Goal: Transaction & Acquisition: Purchase product/service

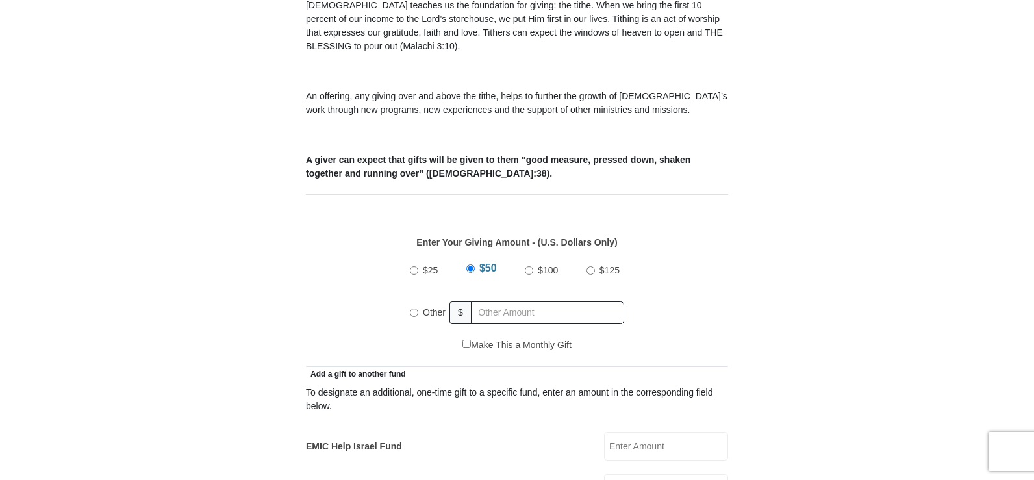
scroll to position [416, 0]
click at [413, 307] on input "Other" at bounding box center [414, 311] width 8 height 8
radio input "true"
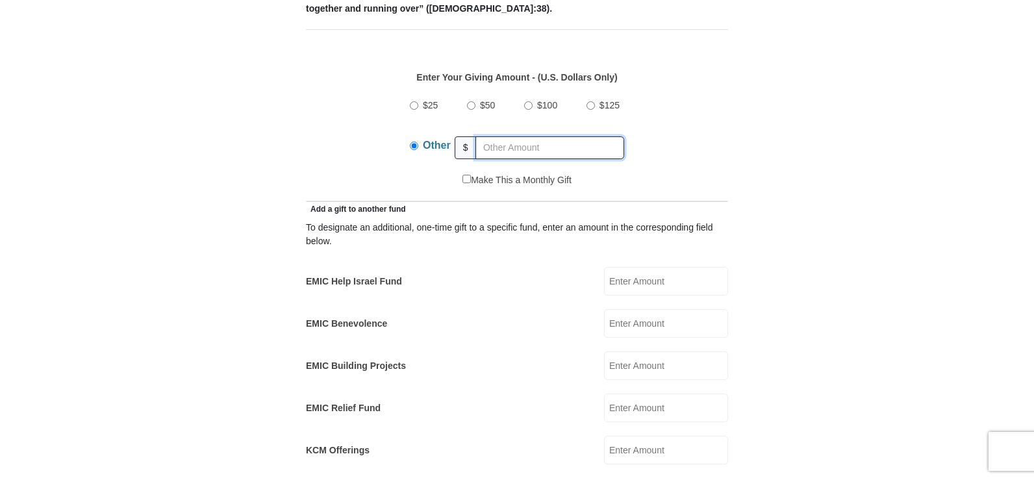
scroll to position [599, 0]
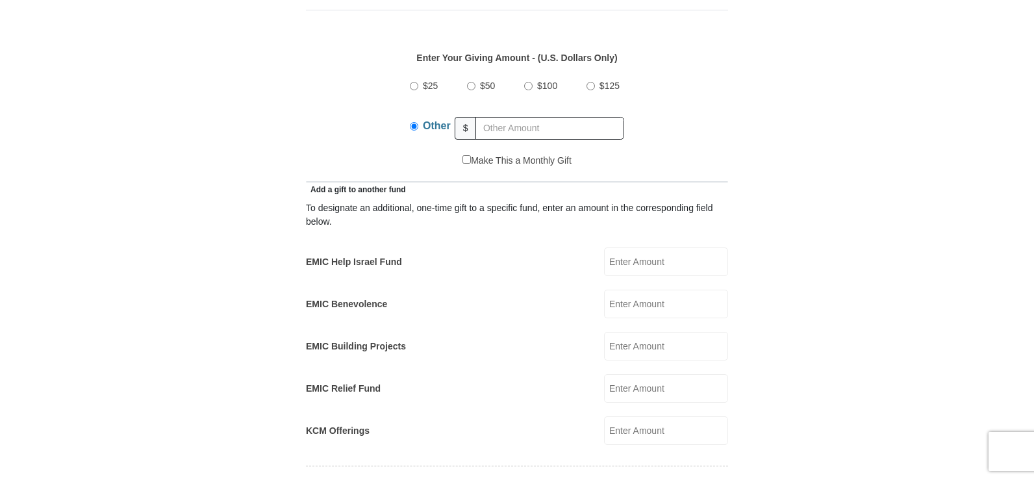
click at [638, 247] on input "EMIC Help Israel Fund" at bounding box center [666, 261] width 124 height 29
type input "1000.00"
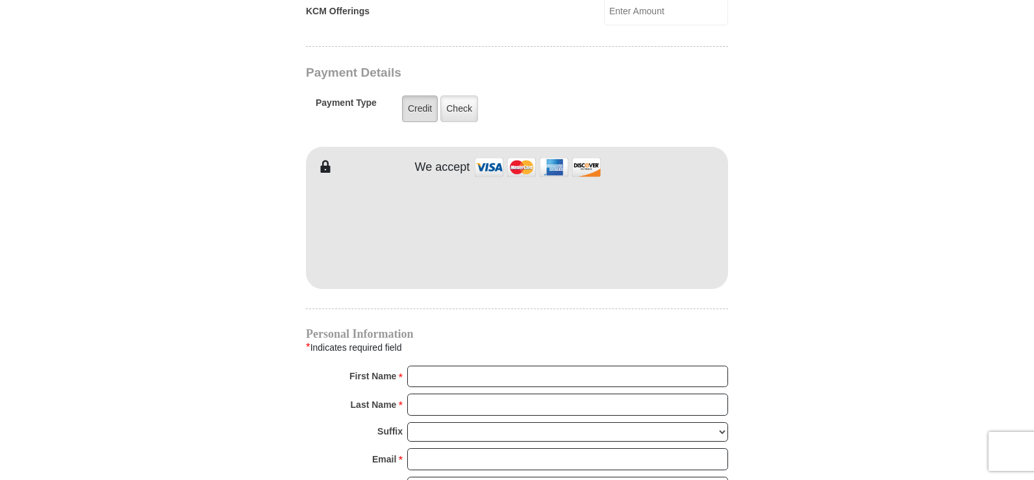
click at [412, 95] on label "Credit" at bounding box center [420, 108] width 36 height 27
click at [0, 0] on input "Credit" at bounding box center [0, 0] width 0 height 0
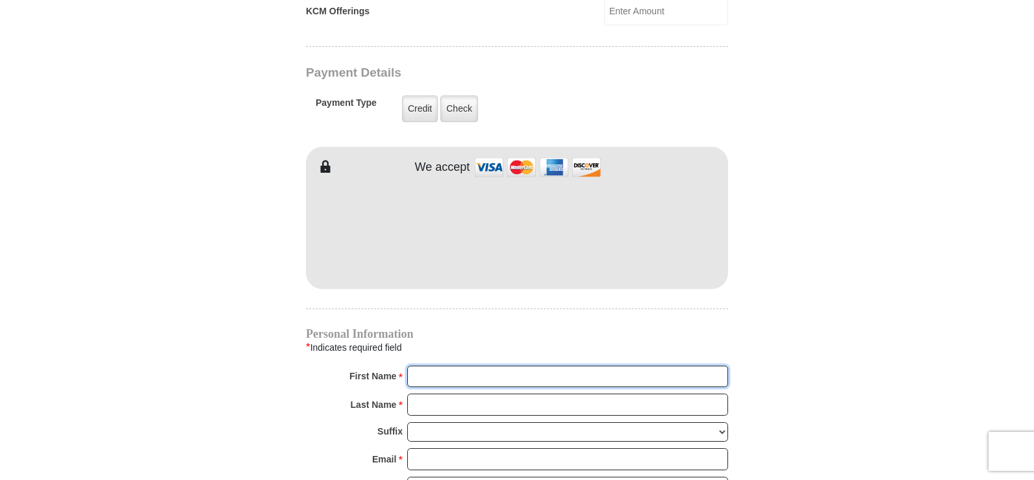
click at [424, 366] on input "First Name *" at bounding box center [567, 377] width 321 height 22
type input "VICTORY"
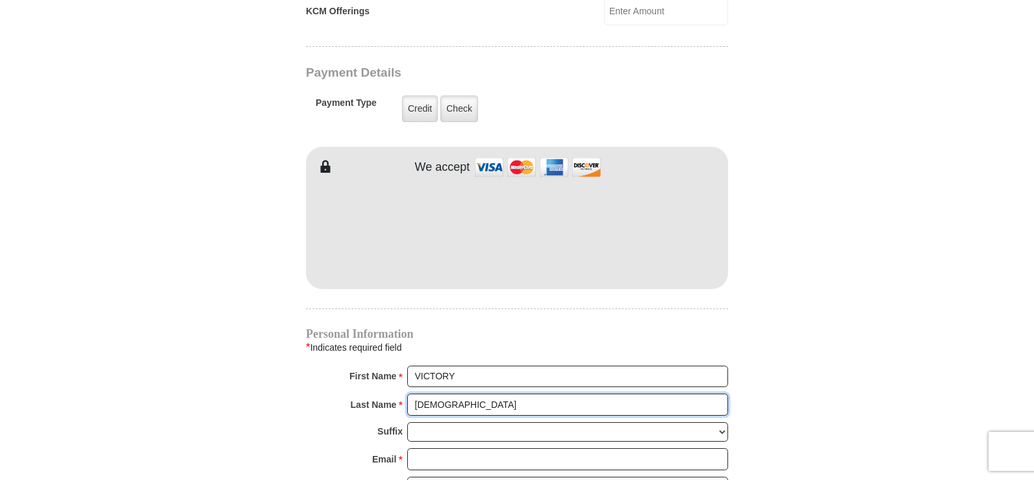
type input "[DEMOGRAPHIC_DATA]"
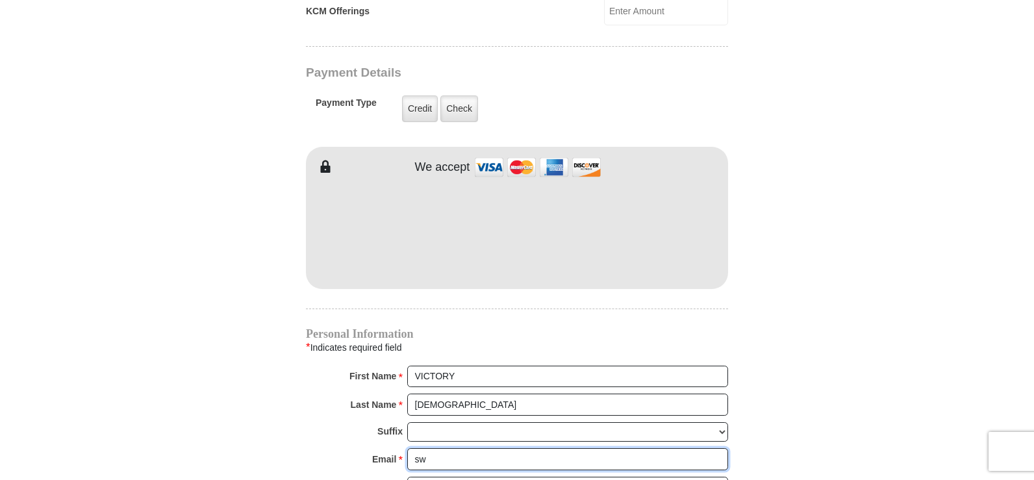
type input "[EMAIL_ADDRESS][DOMAIN_NAME]"
type input "Offices: [STREET_ADDRESS]"
type input "[PERSON_NAME]"
select select "MS"
type input "39475"
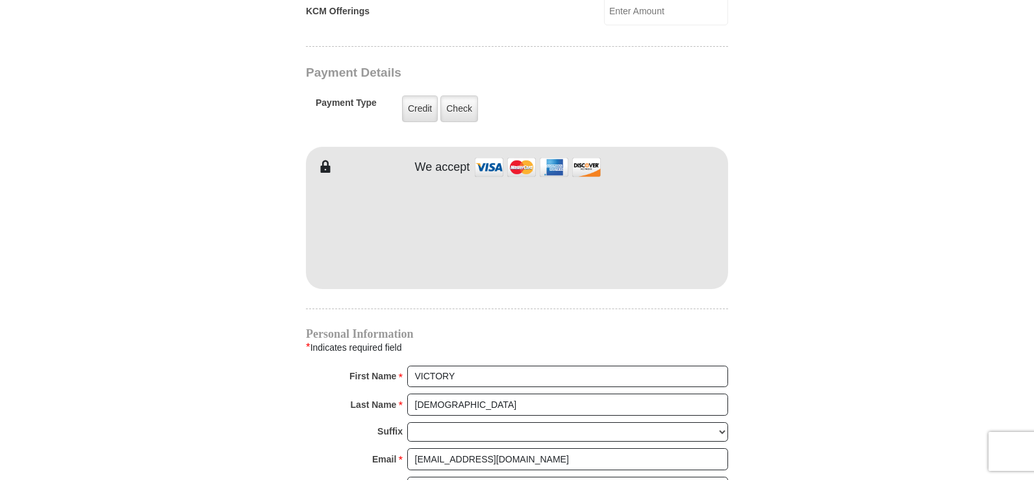
type input "6014677523"
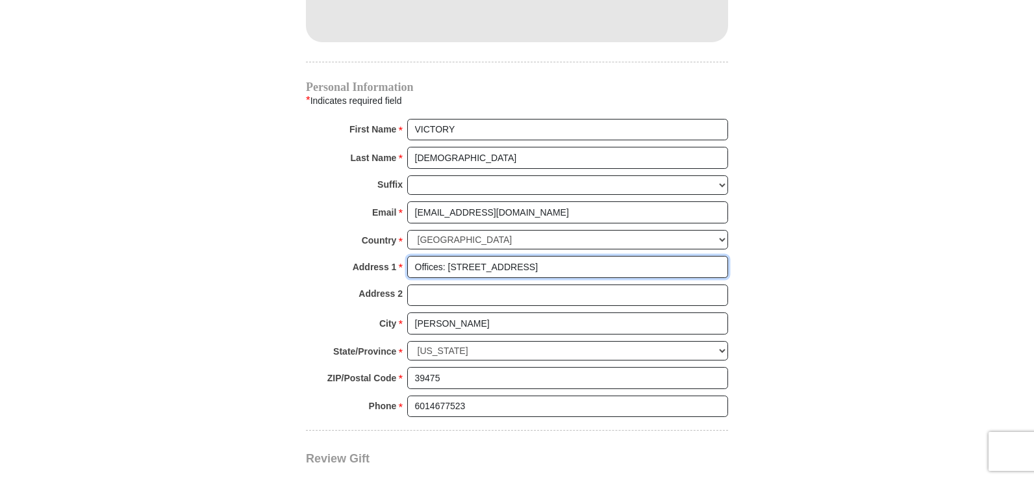
scroll to position [1276, 0]
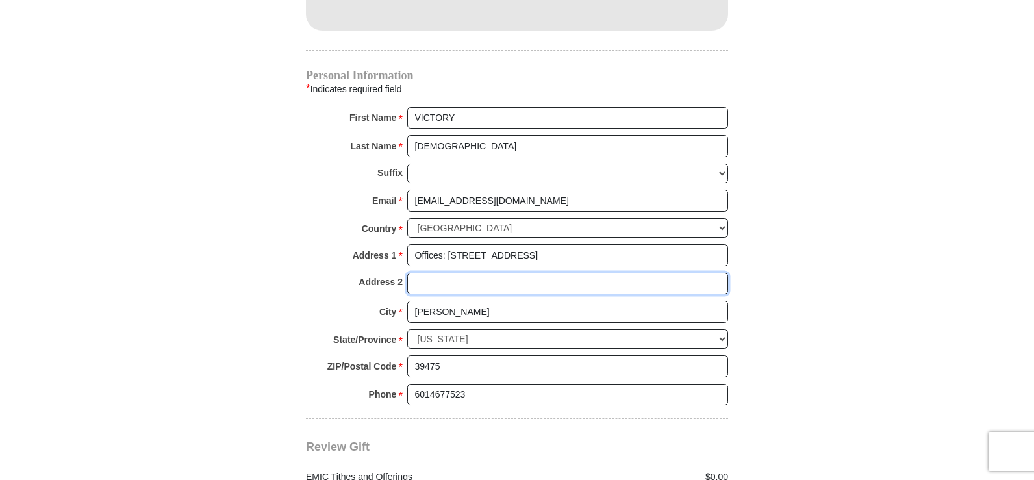
click at [503, 273] on input "Address 2" at bounding box center [567, 284] width 321 height 22
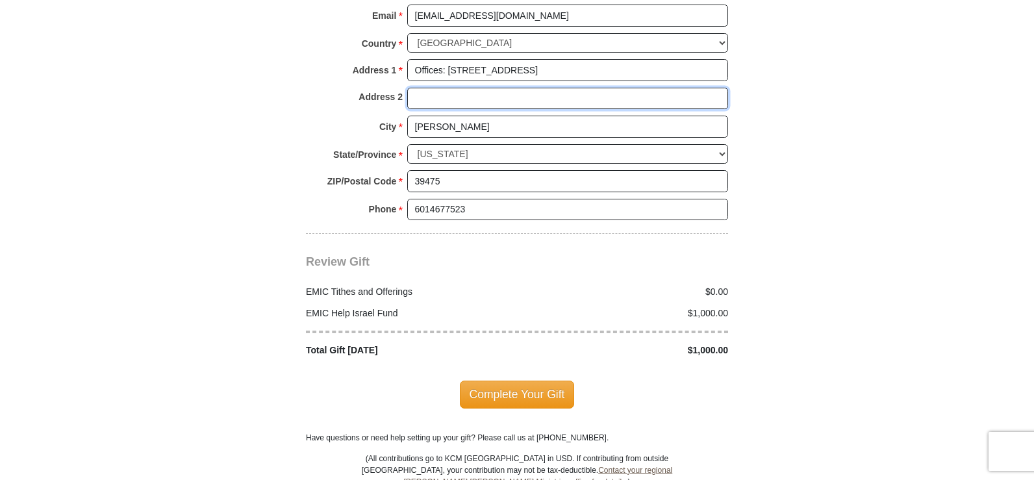
scroll to position [1462, 0]
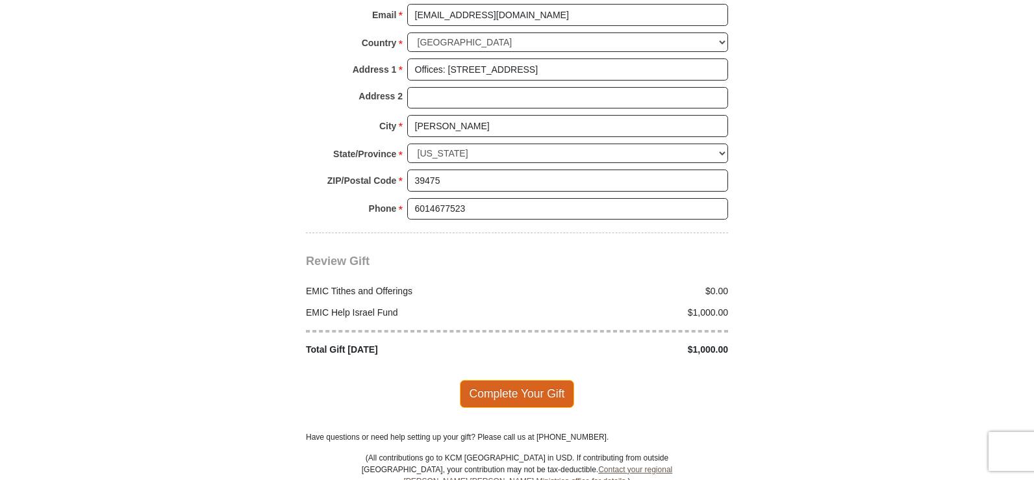
click at [530, 380] on span "Complete Your Gift" at bounding box center [517, 393] width 115 height 27
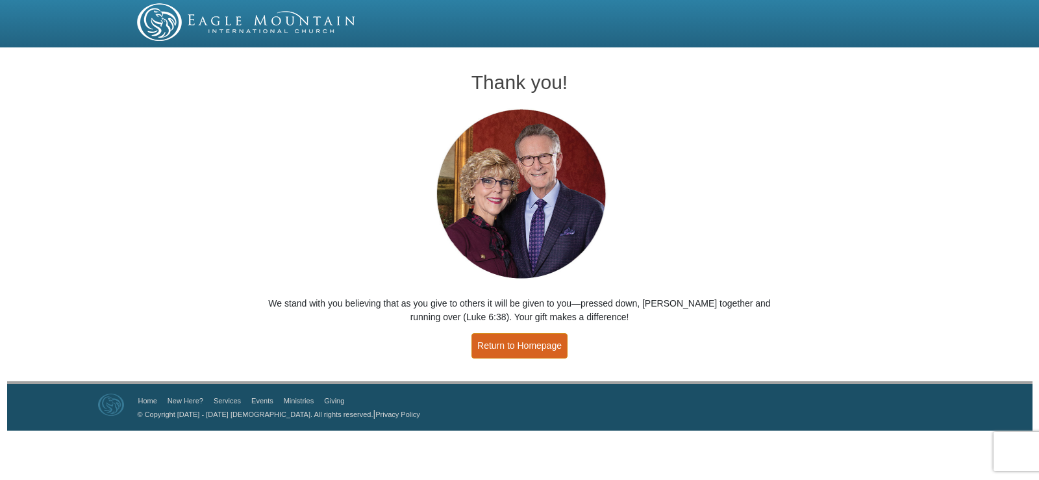
click at [525, 341] on link "Return to Homepage" at bounding box center [519, 345] width 96 height 25
